Goal: Use online tool/utility: Utilize a website feature to perform a specific function

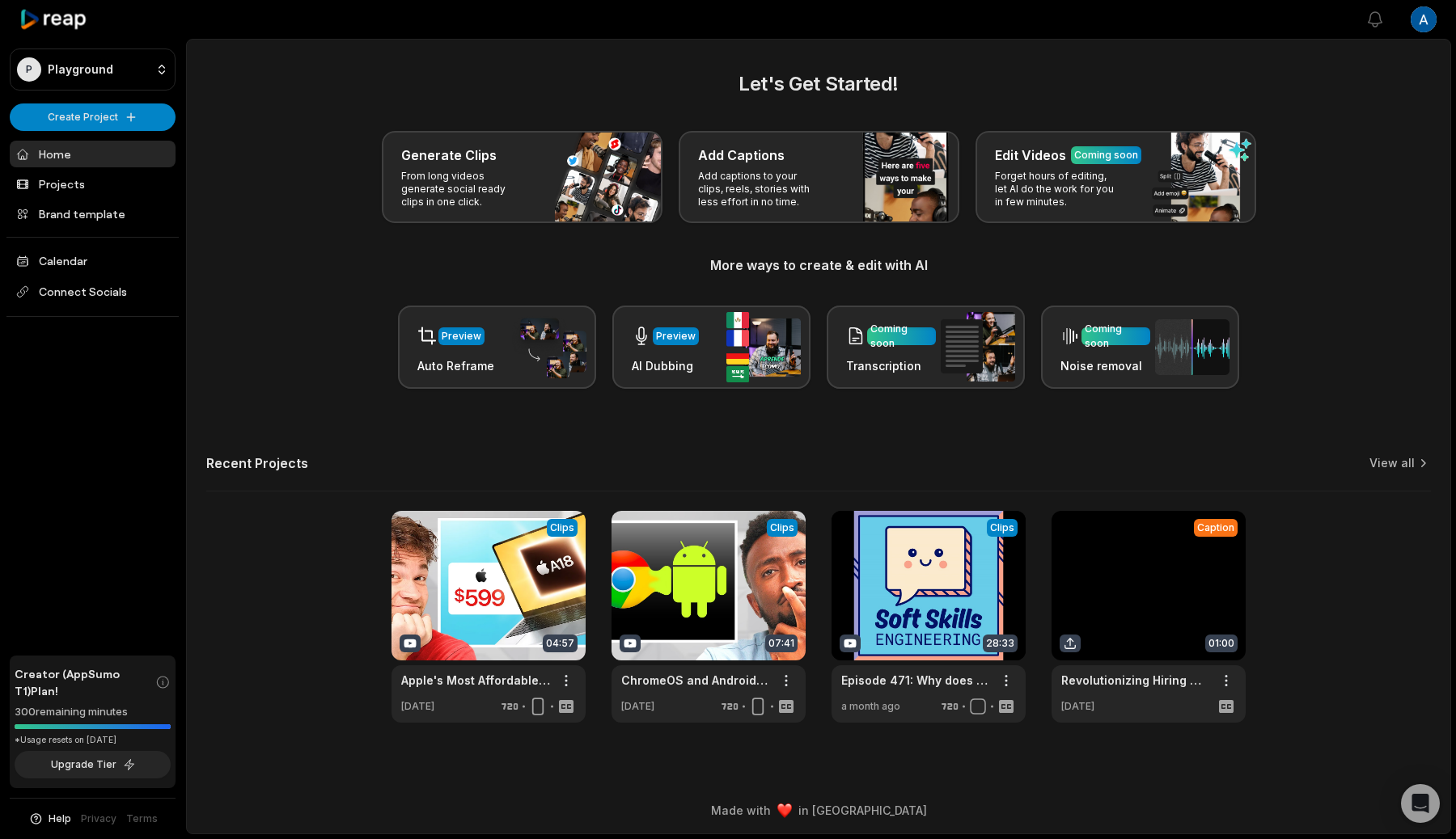
click at [1096, 477] on div "Recent Projects View all" at bounding box center [819, 473] width 1225 height 37
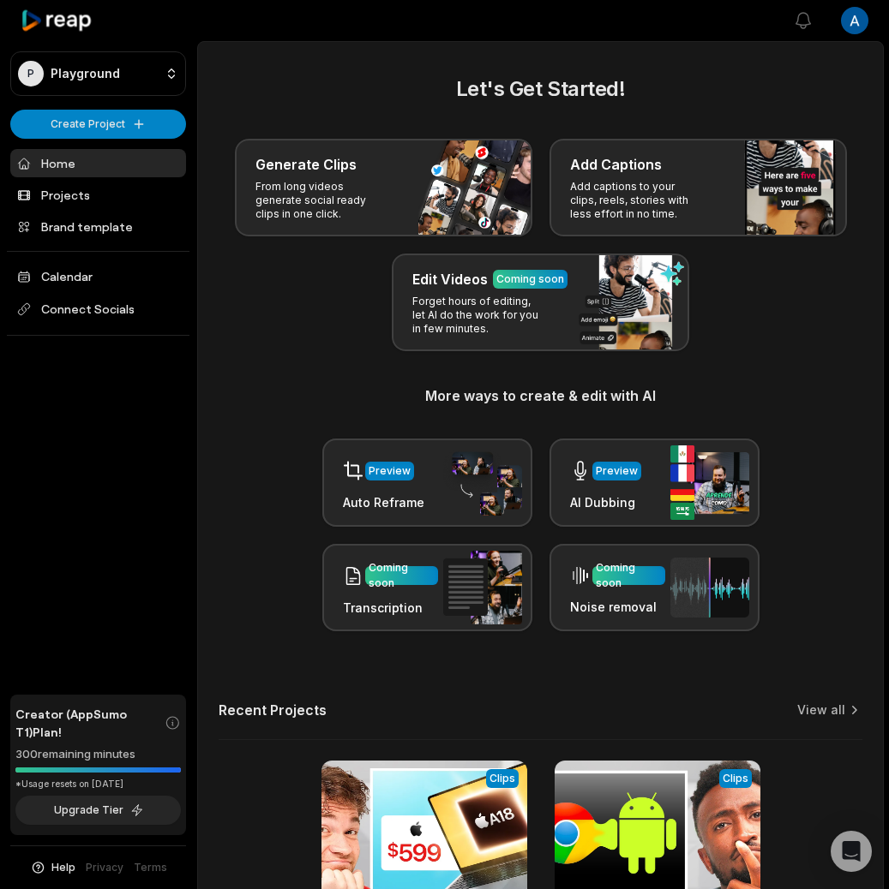
drag, startPoint x: 887, startPoint y: 542, endPoint x: 915, endPoint y: 541, distance: 28.3
click at [889, 541] on html "P Playground Create Project Home Projects Brand template Calendar Connect Socia…" at bounding box center [444, 444] width 889 height 889
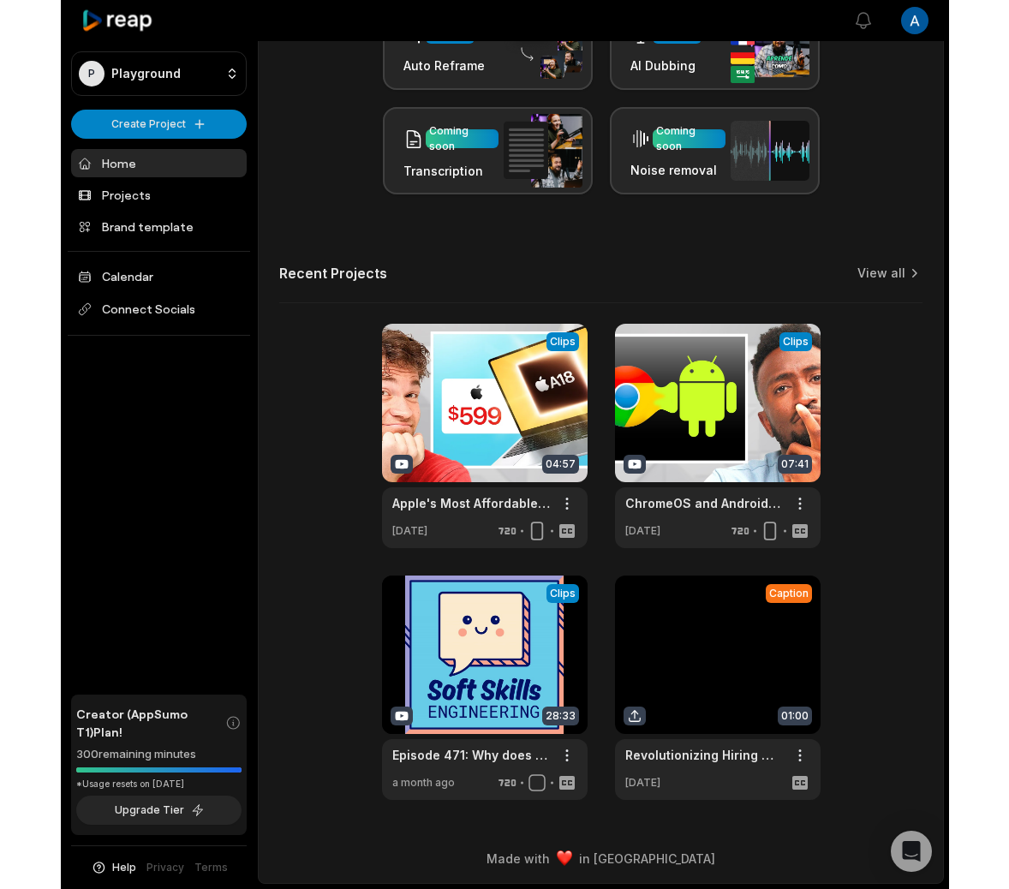
scroll to position [422, 0]
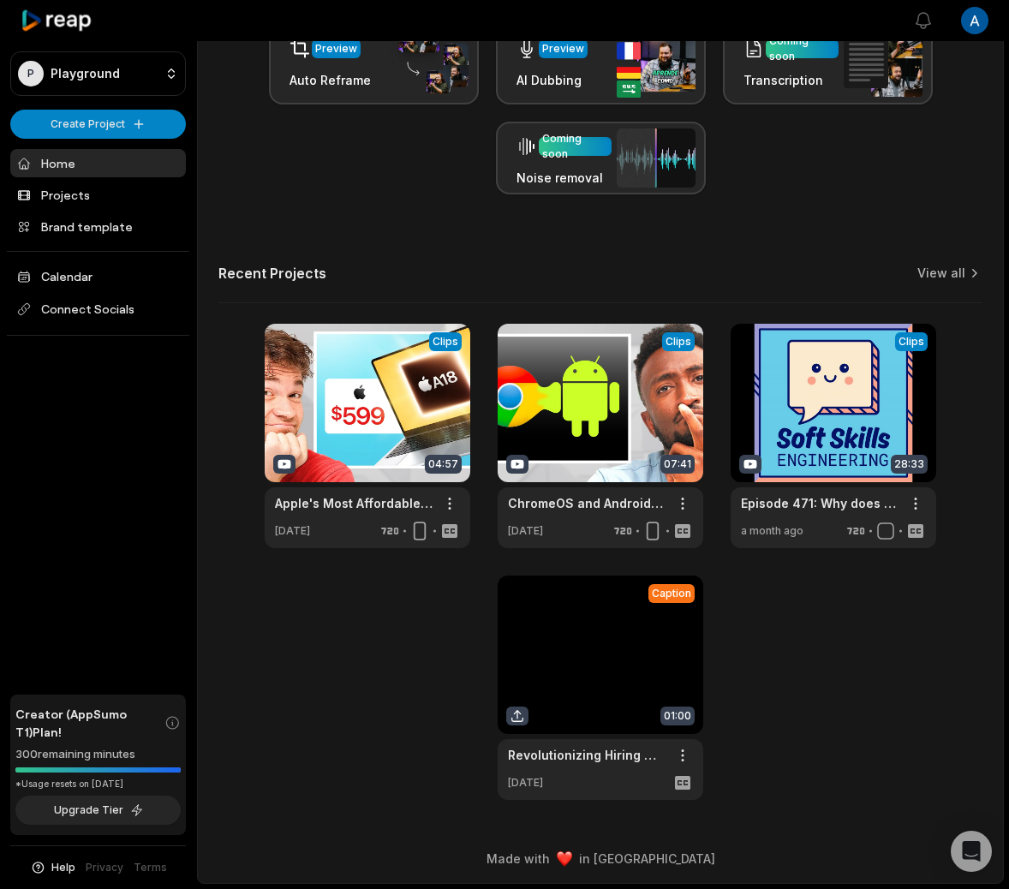
click at [539, 658] on link at bounding box center [601, 688] width 206 height 225
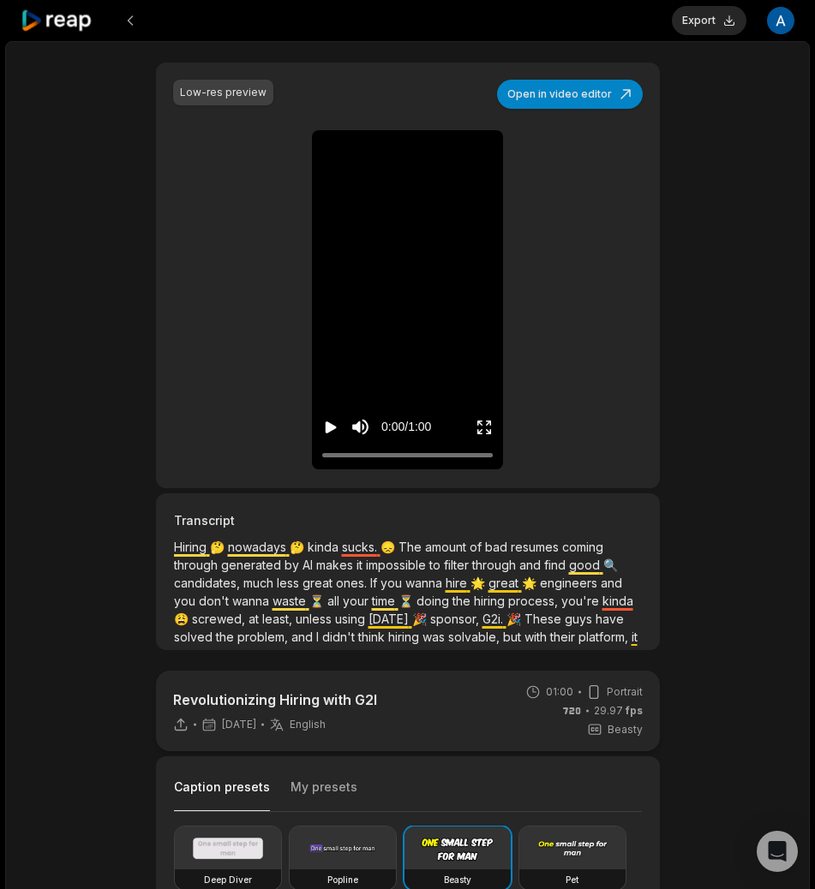
click at [428, 170] on video at bounding box center [408, 149] width 80 height 39
